Goal: Use online tool/utility: Utilize a website feature to perform a specific function

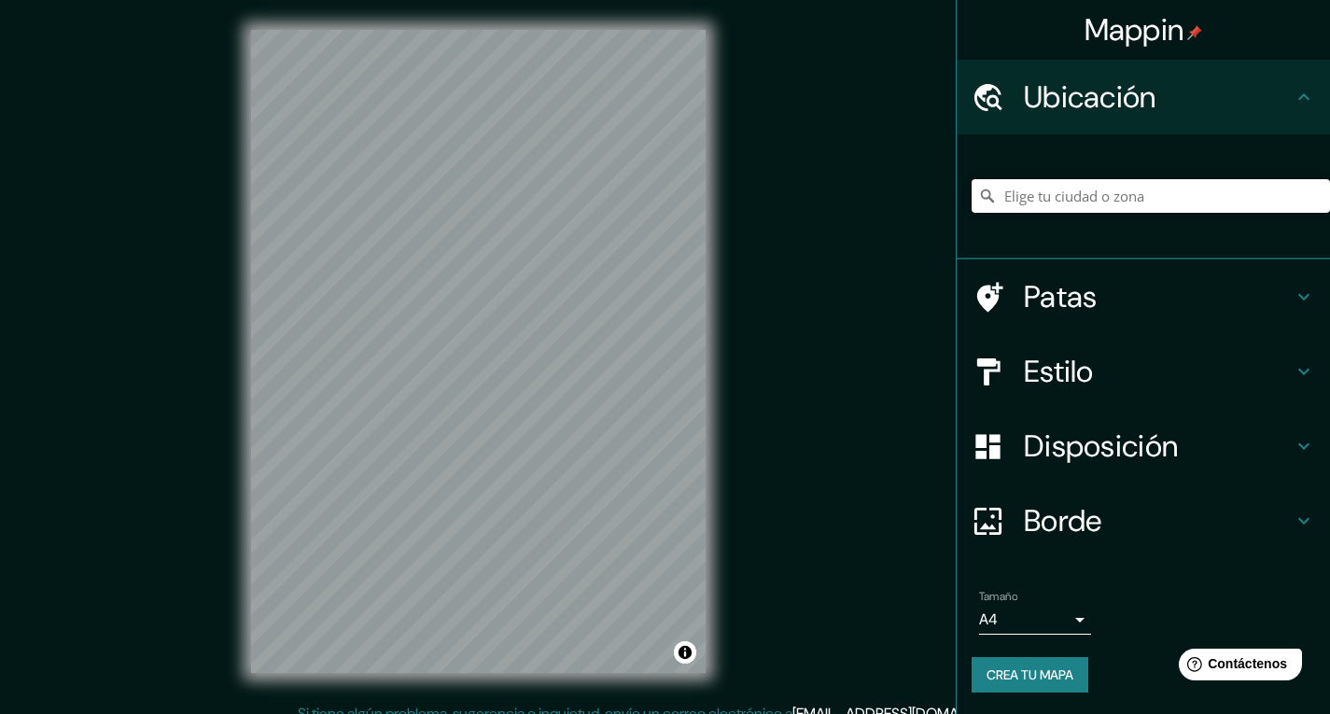
click at [1013, 194] on input "Elige tu ciudad o zona" at bounding box center [1150, 196] width 358 height 34
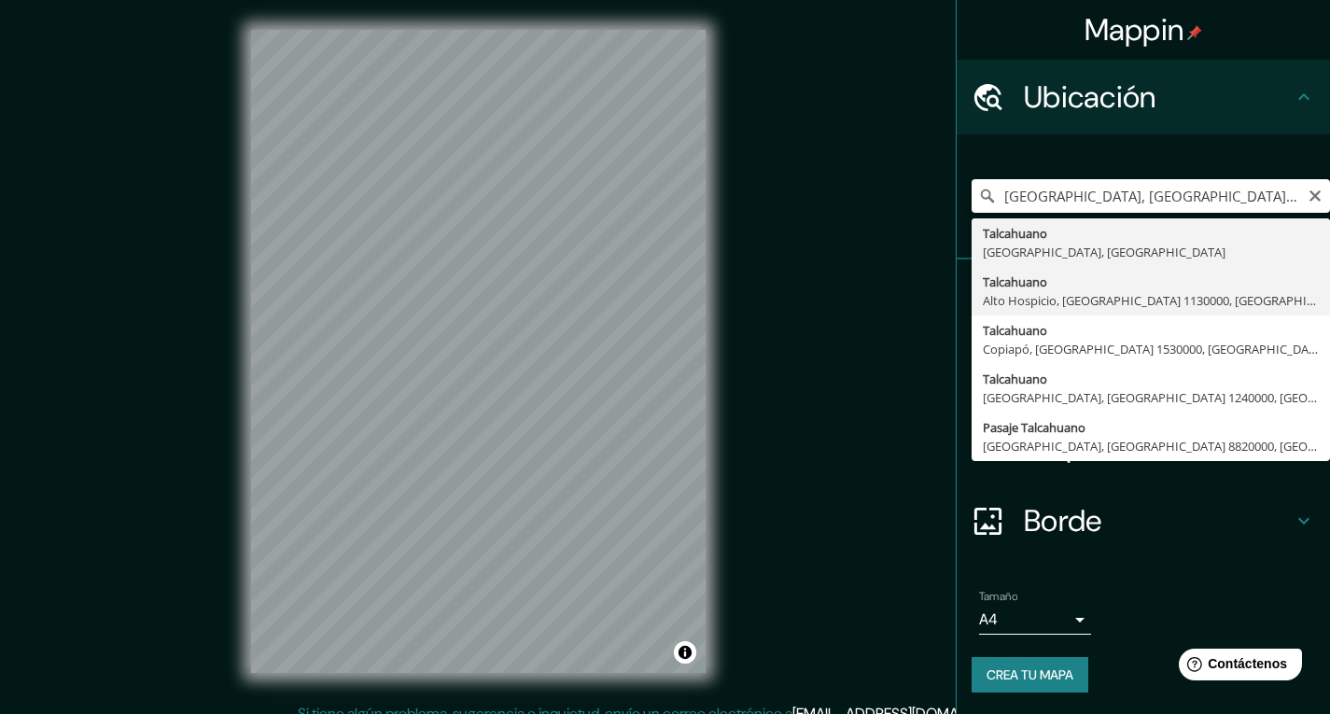
type input "Talcahuano, [GEOGRAPHIC_DATA], [GEOGRAPHIC_DATA] 1130000, [GEOGRAPHIC_DATA]"
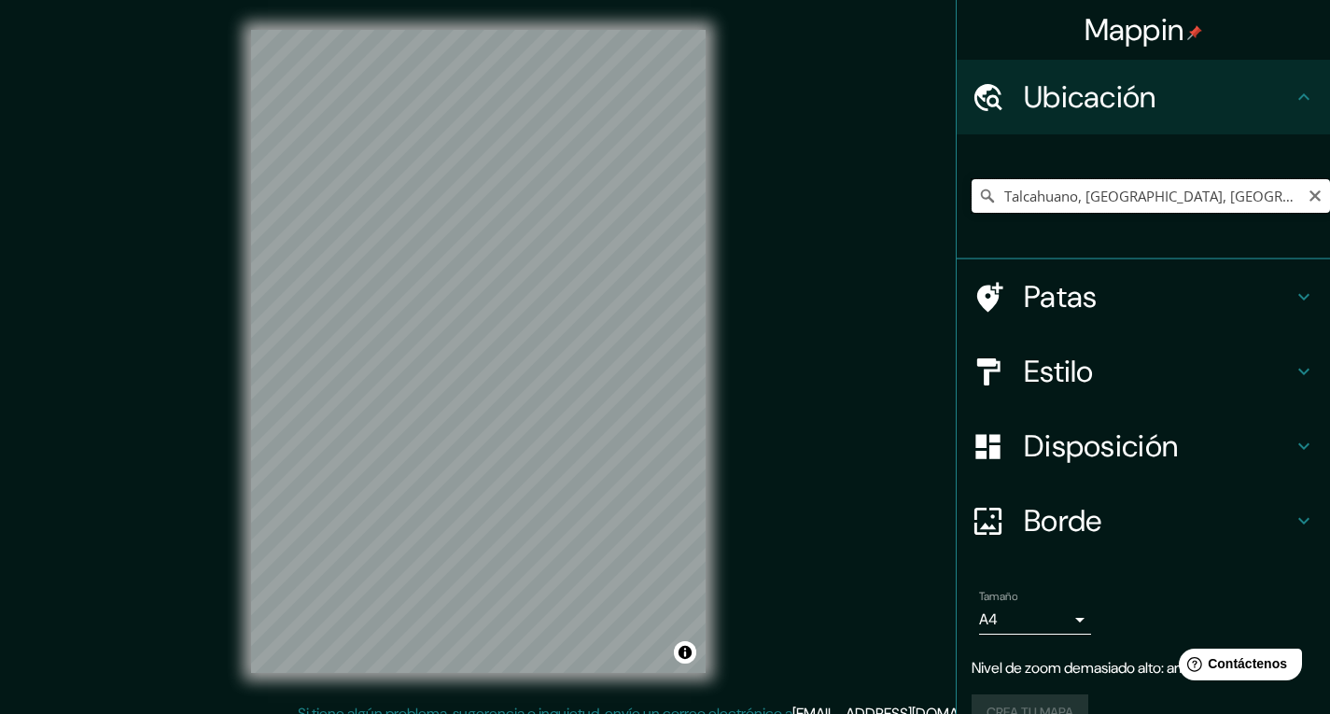
click at [1249, 210] on input "Talcahuano, [GEOGRAPHIC_DATA], [GEOGRAPHIC_DATA] 1130000, [GEOGRAPHIC_DATA]" at bounding box center [1150, 196] width 358 height 34
click at [1314, 196] on input "Talcahuano, [GEOGRAPHIC_DATA], [GEOGRAPHIC_DATA] 1130000, [GEOGRAPHIC_DATA]" at bounding box center [1150, 196] width 358 height 34
click at [1308, 196] on input "Talcahuano, [GEOGRAPHIC_DATA], [GEOGRAPHIC_DATA] 1130000, [GEOGRAPHIC_DATA]" at bounding box center [1150, 196] width 358 height 34
click at [1289, 198] on input "Talcahuano, [GEOGRAPHIC_DATA], [GEOGRAPHIC_DATA] 1130000, [GEOGRAPHIC_DATA]" at bounding box center [1150, 196] width 358 height 34
click at [1307, 190] on icon "Claro" at bounding box center [1314, 195] width 15 height 15
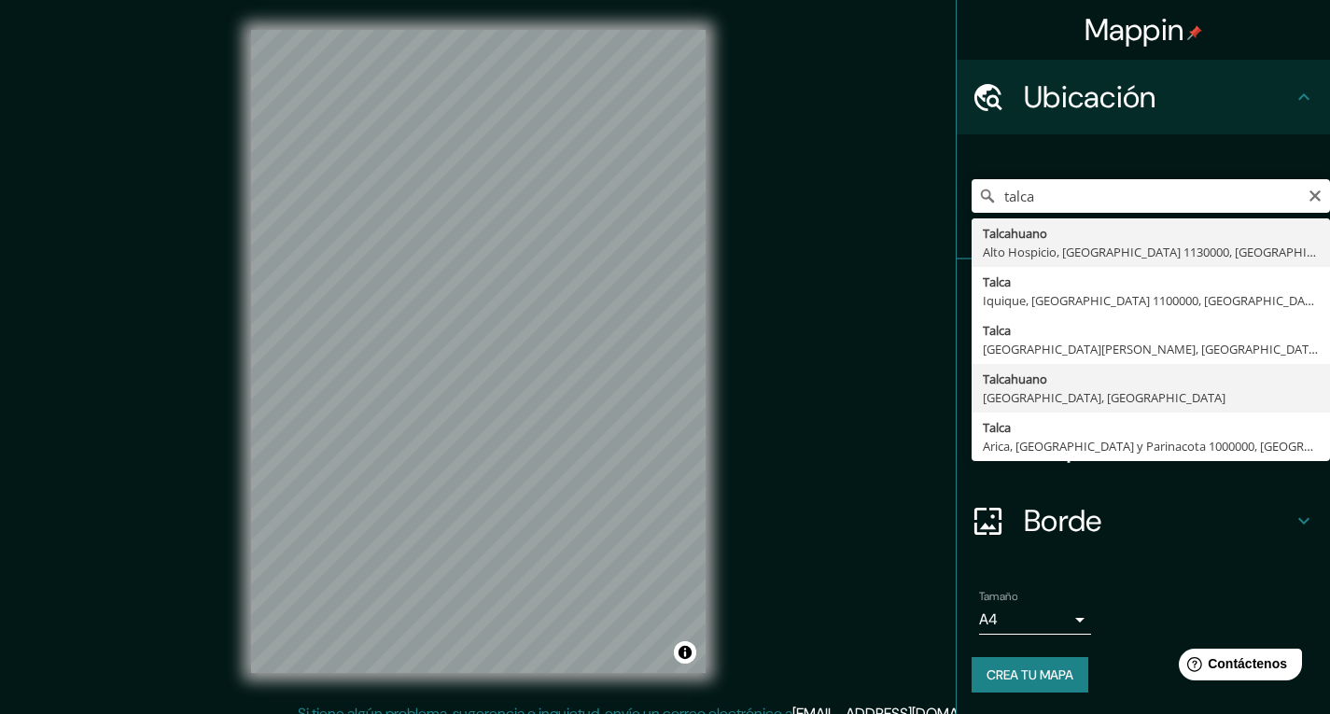
type input "Talcahuano, [GEOGRAPHIC_DATA], [GEOGRAPHIC_DATA]"
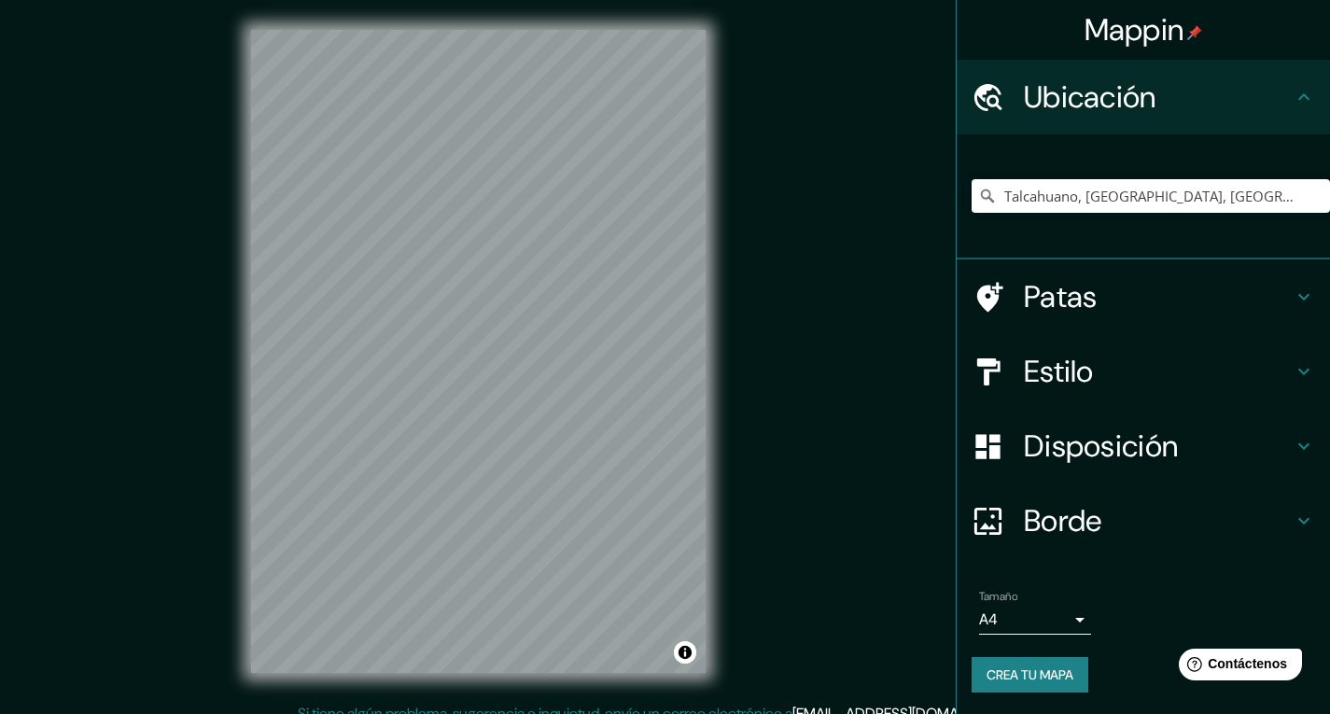
click at [841, 494] on div "Mappin Ubicación Talcahuano, [GEOGRAPHIC_DATA], [GEOGRAPHIC_DATA] Patas Estilo …" at bounding box center [665, 366] width 1330 height 732
click at [812, 360] on div "Mappin Ubicación Talcahuano, [GEOGRAPHIC_DATA], [GEOGRAPHIC_DATA] Patas Estilo …" at bounding box center [665, 366] width 1330 height 732
click at [1054, 336] on div "Estilo" at bounding box center [1142, 371] width 373 height 75
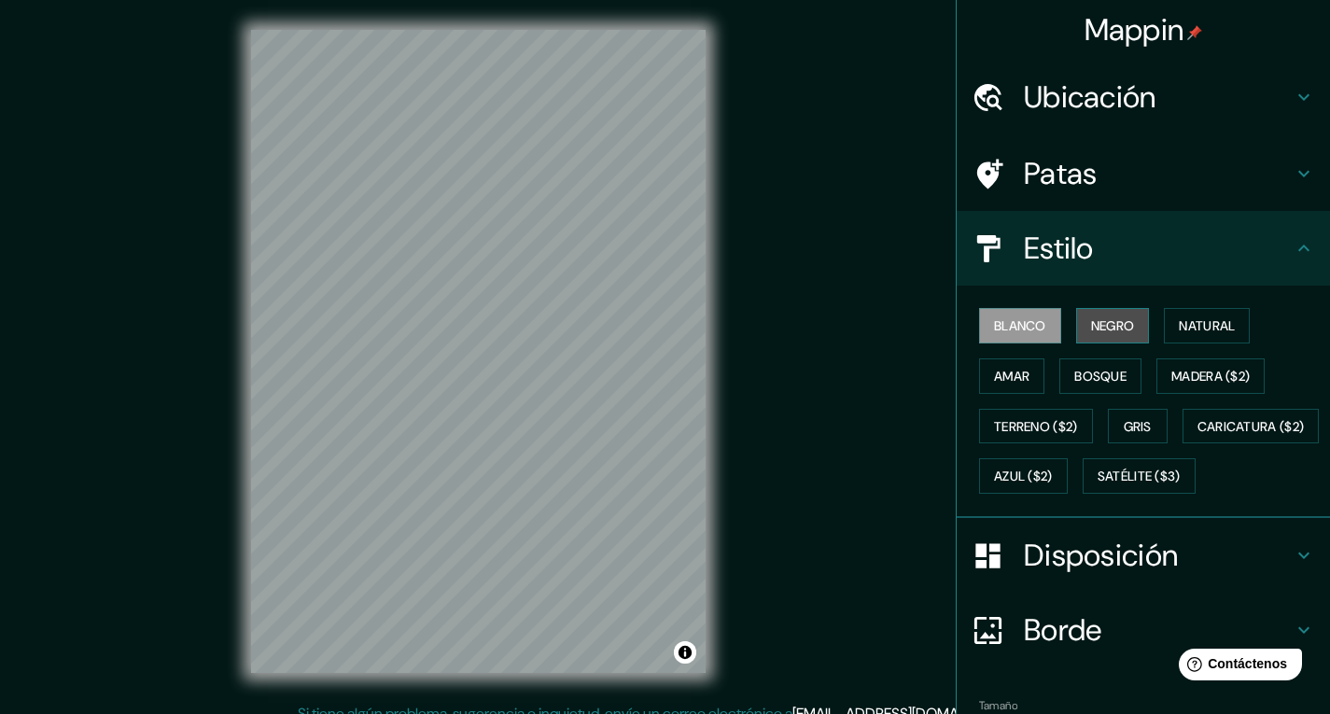
click at [1091, 327] on font "Negro" at bounding box center [1113, 325] width 44 height 17
click at [820, 476] on div "Mappin Ubicación Talcahuano, [GEOGRAPHIC_DATA], [GEOGRAPHIC_DATA] Patas Estilo …" at bounding box center [665, 366] width 1330 height 732
click at [710, 395] on div "© Mapbox © OpenStreetMap Improve this map" at bounding box center [478, 351] width 514 height 703
click at [781, 437] on div "Mappin Ubicación Talcahuano, [GEOGRAPHIC_DATA], [GEOGRAPHIC_DATA] Patas Estilo …" at bounding box center [665, 366] width 1330 height 732
click at [675, 620] on div at bounding box center [676, 617] width 15 height 15
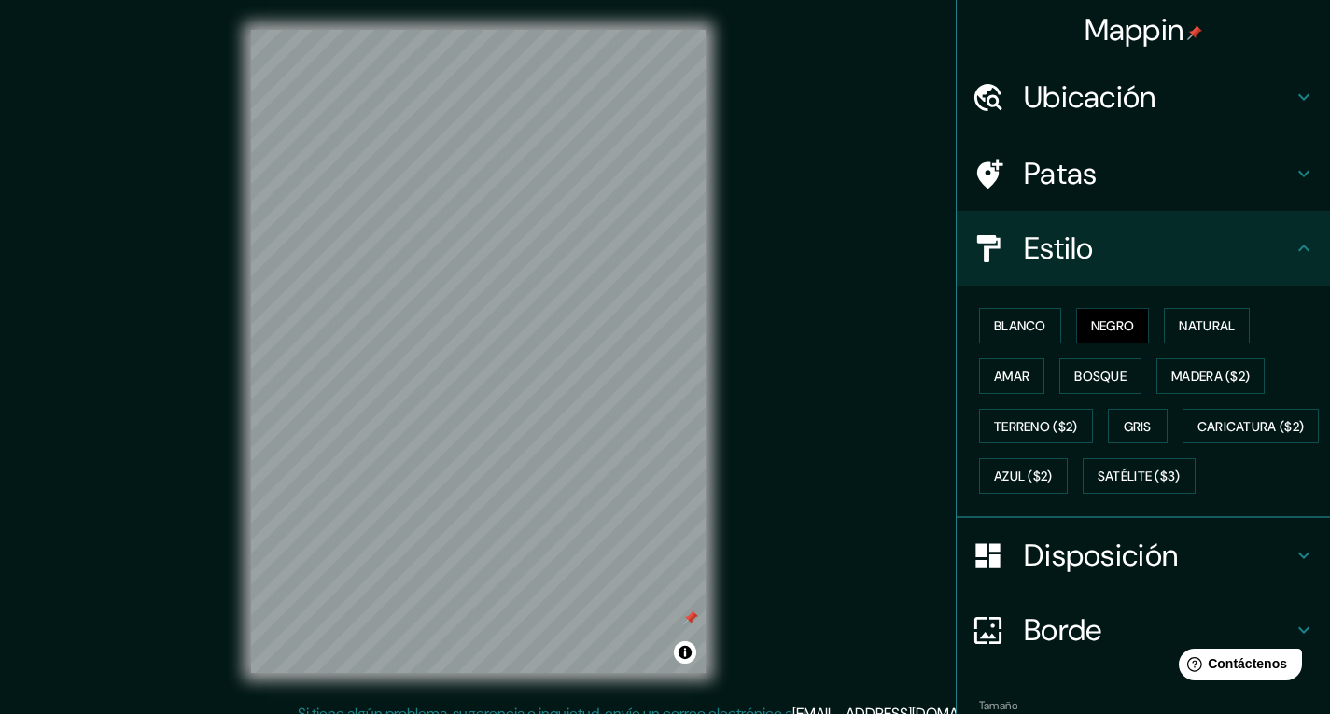
click at [688, 616] on div at bounding box center [690, 617] width 15 height 15
click at [1074, 368] on font "Bosque" at bounding box center [1100, 376] width 52 height 17
click at [1212, 362] on button "Madera ($2)" at bounding box center [1210, 375] width 108 height 35
click at [1012, 444] on div "Blanco Negro Natural [PERSON_NAME] ($2) Terreno ($2) Gris Caricatura ($2) Azul …" at bounding box center [1150, 400] width 358 height 201
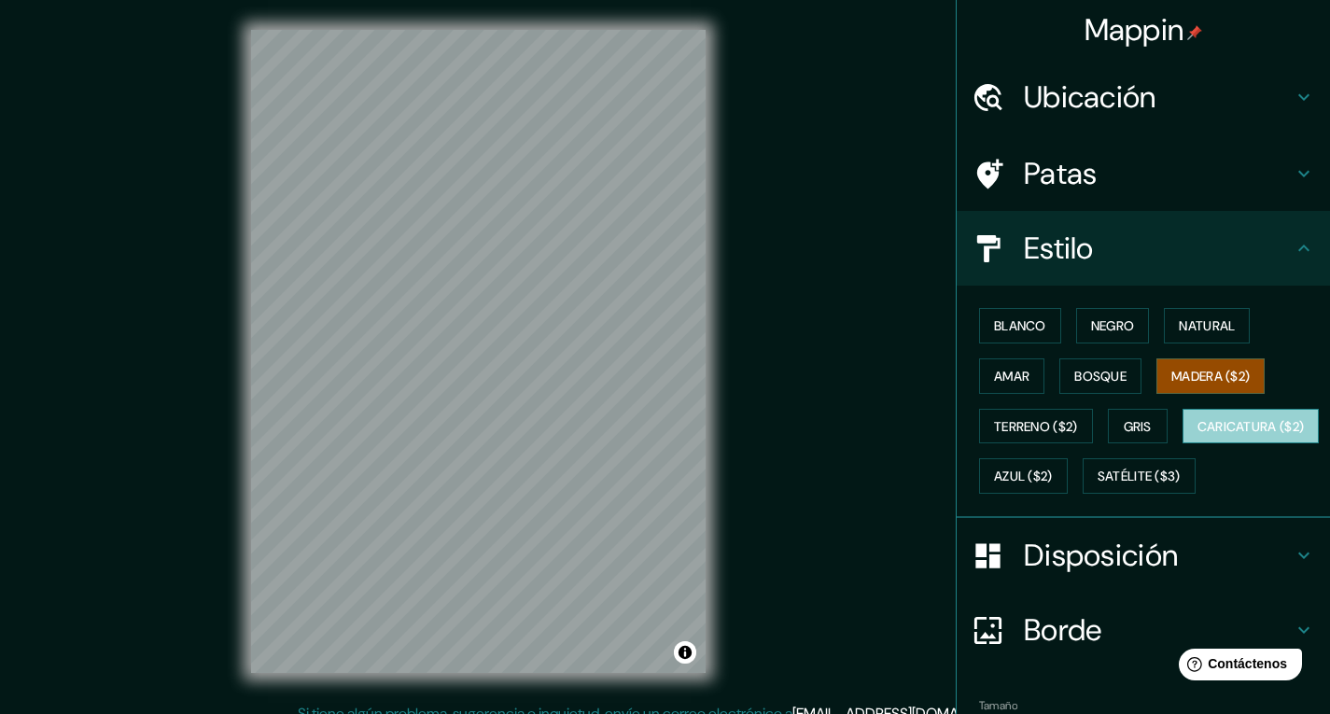
click at [1197, 435] on font "Caricatura ($2)" at bounding box center [1250, 426] width 107 height 17
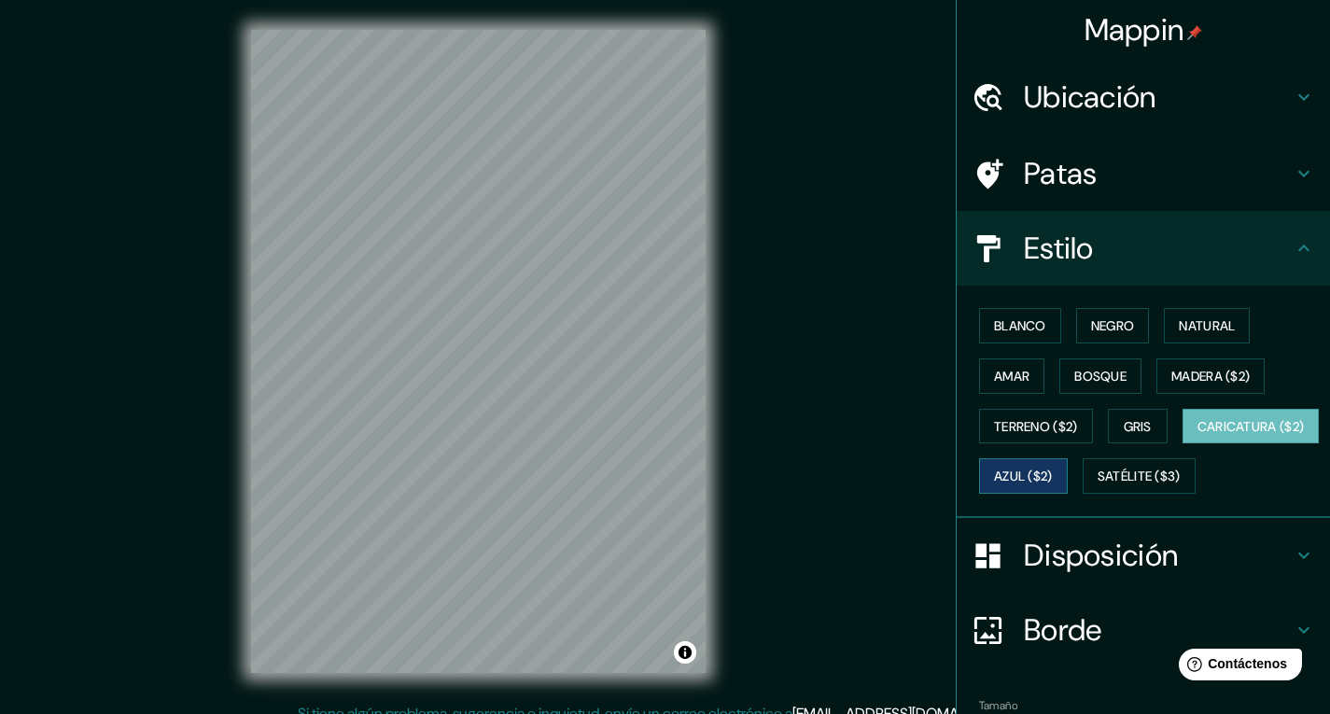
click at [1052, 470] on font "Azul ($2)" at bounding box center [1023, 476] width 59 height 17
click at [996, 368] on font "Amar" at bounding box center [1011, 376] width 35 height 17
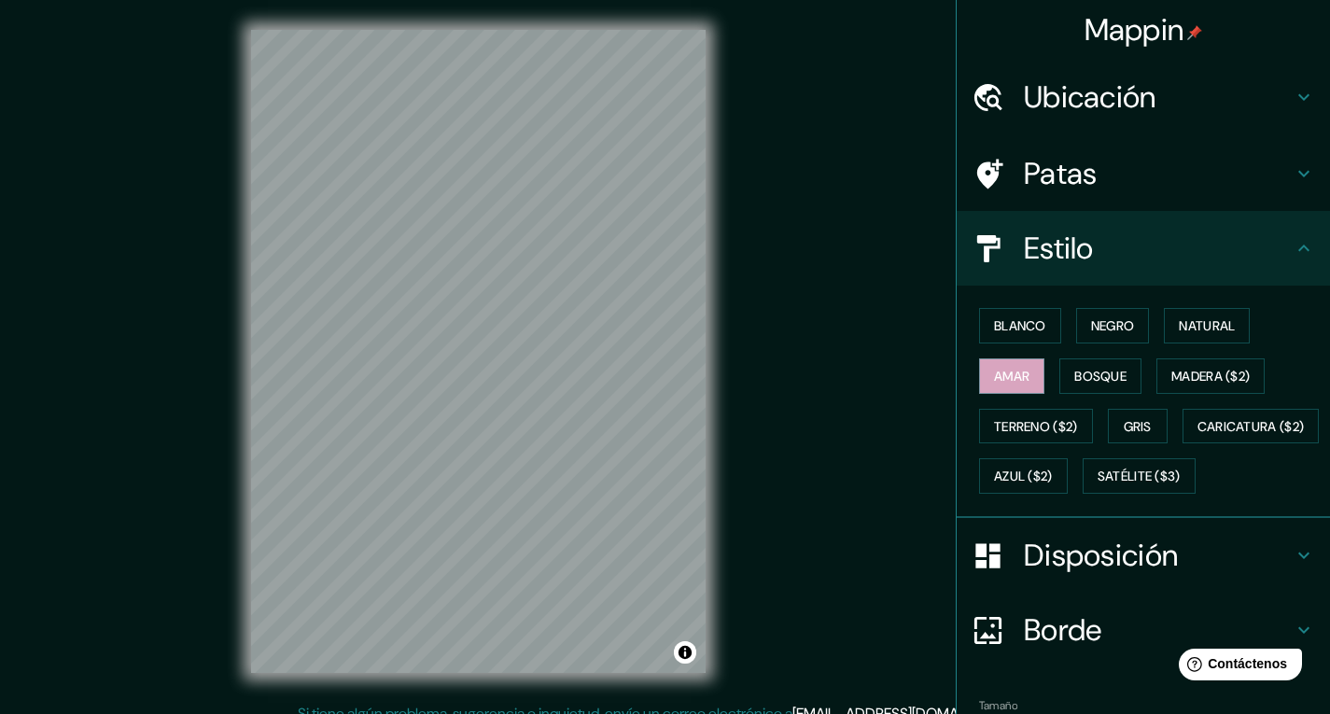
click at [788, 505] on div "Mappin Ubicación Talcahuano, [GEOGRAPHIC_DATA], [GEOGRAPHIC_DATA] Patas Estilo …" at bounding box center [665, 366] width 1330 height 732
click at [728, 20] on div "© Mapbox © OpenStreetMap Improve this map" at bounding box center [478, 351] width 514 height 703
